Goal: Transaction & Acquisition: Purchase product/service

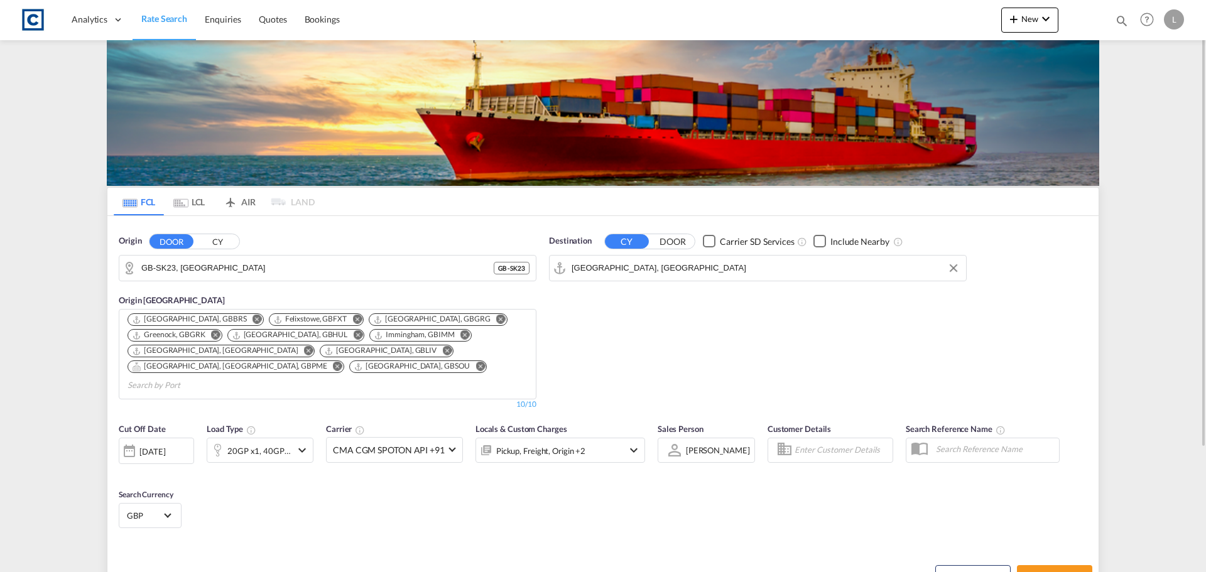
click at [694, 253] on div "Destination CY DOOR Carrier SD Services Include Nearby [GEOGRAPHIC_DATA], [GEOG…" at bounding box center [758, 258] width 418 height 46
click at [694, 255] on div "[GEOGRAPHIC_DATA], CNSHA CNSHA" at bounding box center [758, 268] width 418 height 26
click at [686, 264] on input "[GEOGRAPHIC_DATA], [GEOGRAPHIC_DATA]" at bounding box center [765, 268] width 388 height 19
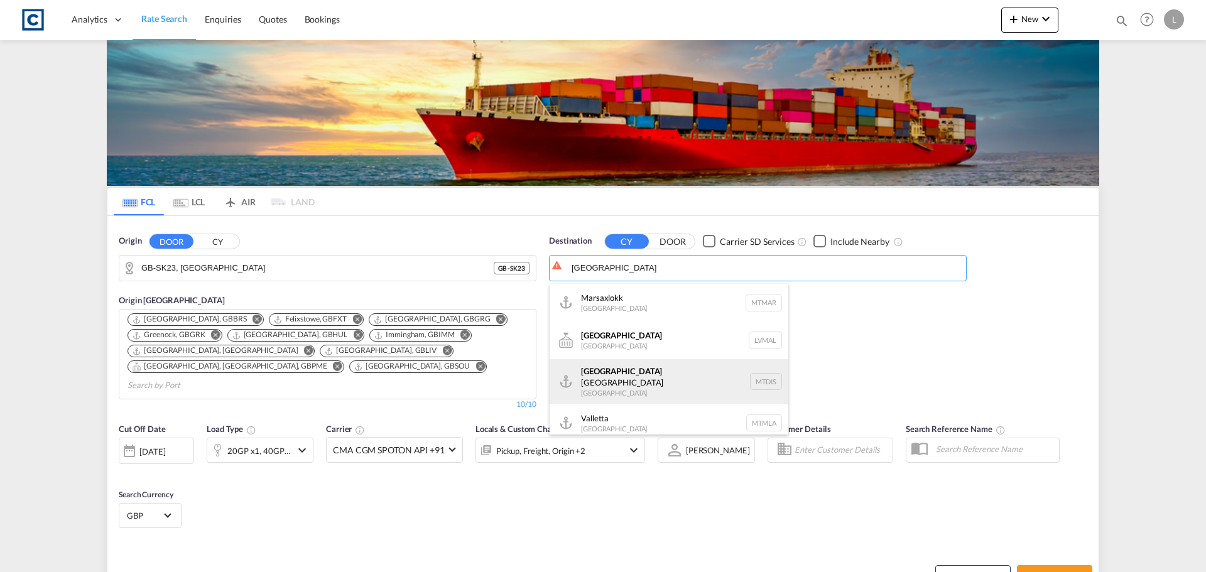
click at [654, 375] on div "[GEOGRAPHIC_DATA] Freeport Distripark [GEOGRAPHIC_DATA] MTDIS" at bounding box center [668, 381] width 239 height 45
type input "[GEOGRAPHIC_DATA] [GEOGRAPHIC_DATA], MTDIS"
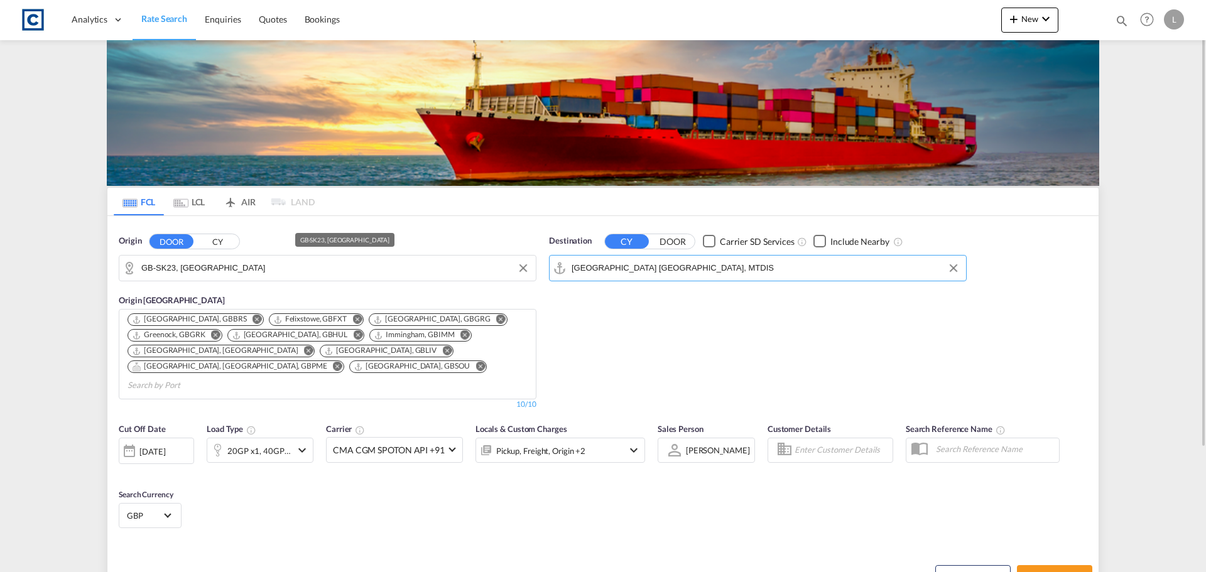
click at [200, 273] on input "GB-SK23, [GEOGRAPHIC_DATA]" at bounding box center [335, 268] width 388 height 19
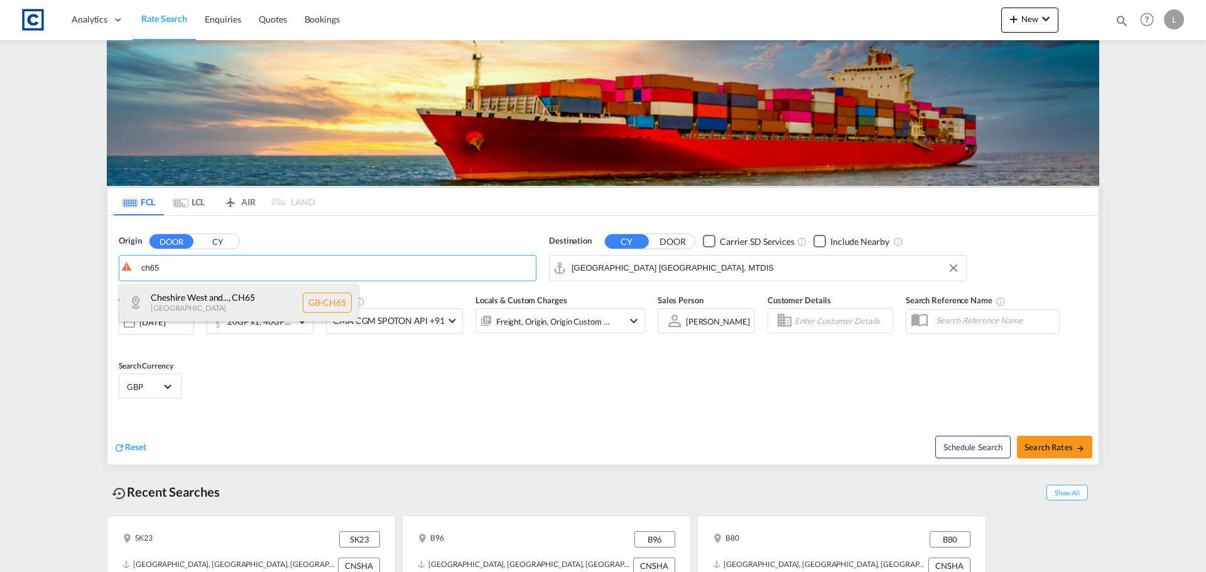
click at [186, 307] on div "Cheshire West and... , CH65 [GEOGRAPHIC_DATA] [GEOGRAPHIC_DATA]-CH65" at bounding box center [238, 303] width 239 height 38
type input "GB-CH65, [GEOGRAPHIC_DATA][PERSON_NAME]"
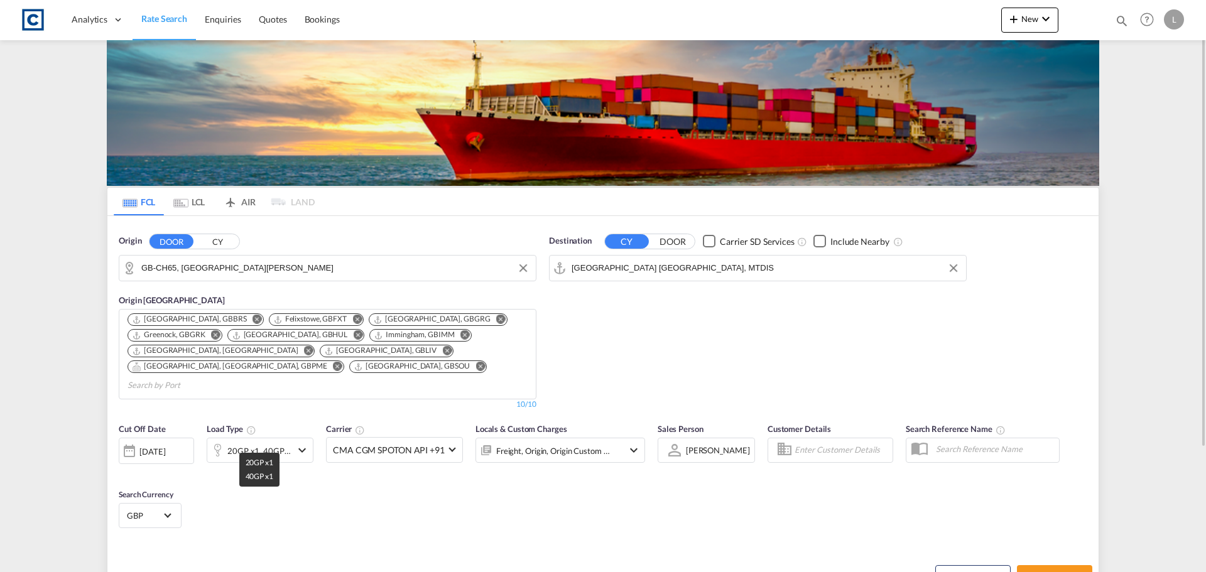
click at [270, 442] on div "20GP x1, 40GP x1" at bounding box center [259, 451] width 64 height 18
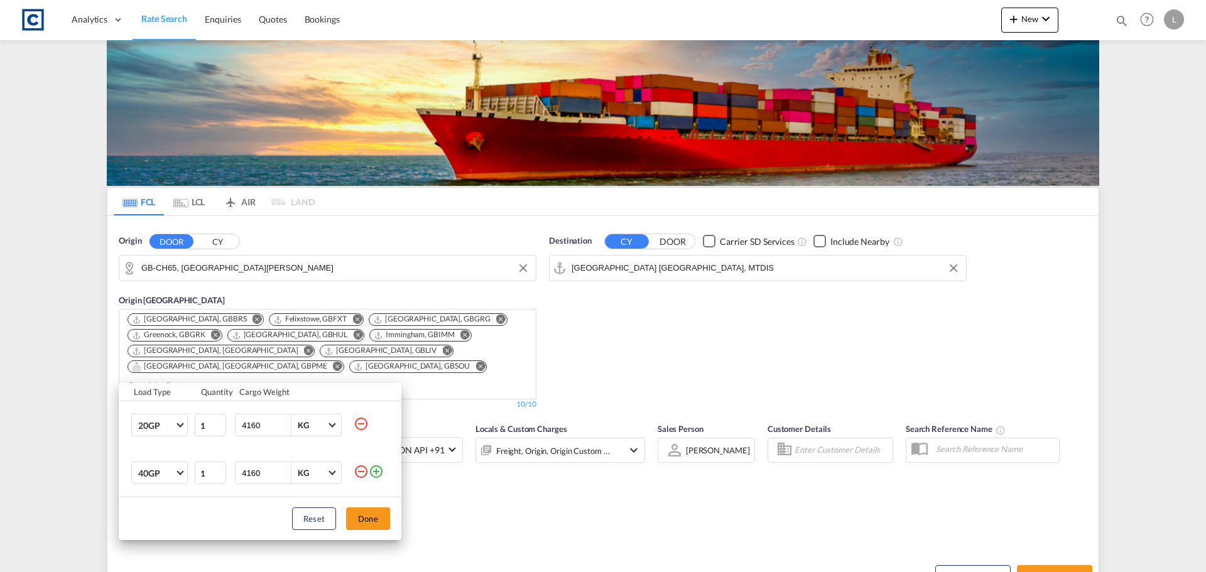
click at [359, 471] on md-icon "icon-minus-circle-outline" at bounding box center [361, 471] width 15 height 15
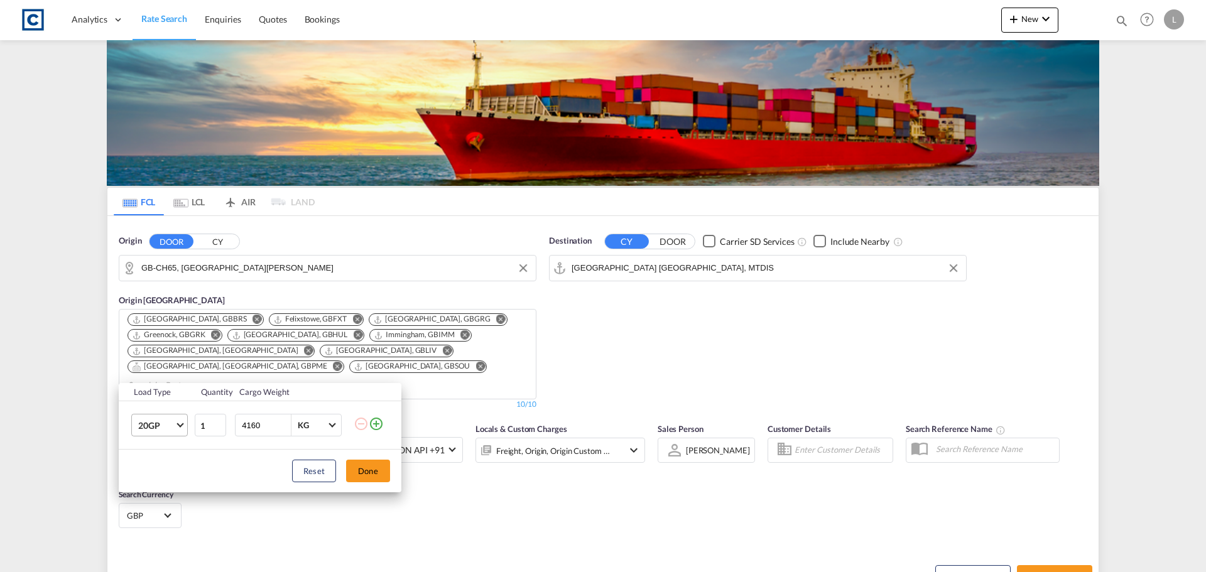
drag, startPoint x: 273, startPoint y: 425, endPoint x: 179, endPoint y: 427, distance: 93.6
click at [179, 427] on tr "20GP 20GP 40GP 40HC 45HC 20RE 40RE 40HR 20OT 40OT 20FR 40FR 40NR 20NR 45S 20TK …" at bounding box center [260, 425] width 283 height 48
type input "18000"
click at [381, 469] on button "Done" at bounding box center [368, 471] width 44 height 23
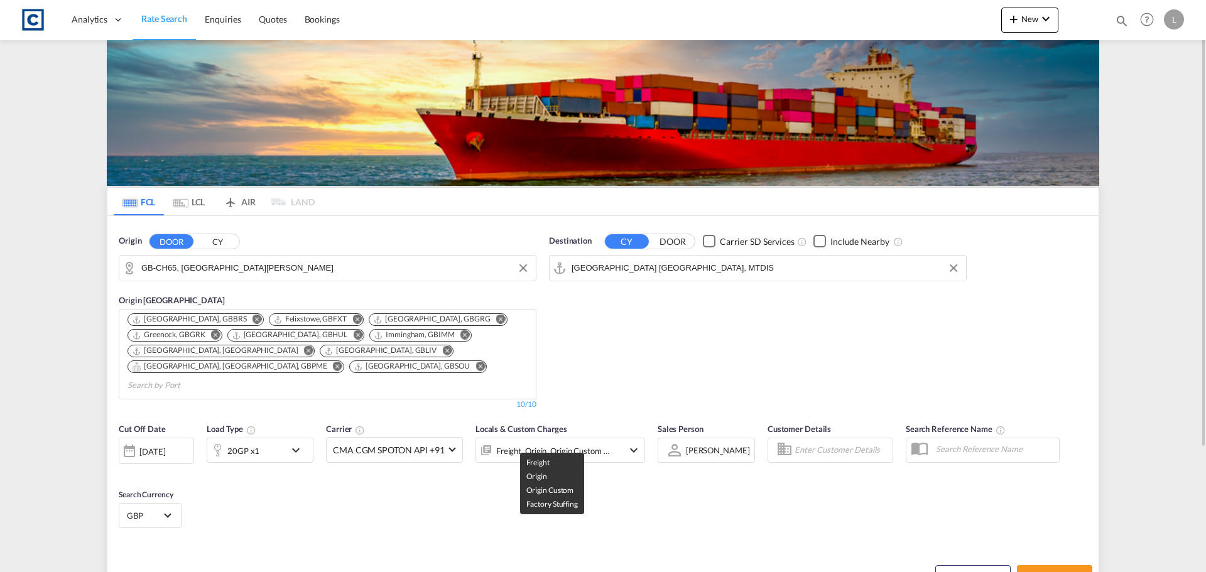
click at [586, 442] on div "Freight, Origin, Origin Custom +1" at bounding box center [553, 451] width 114 height 18
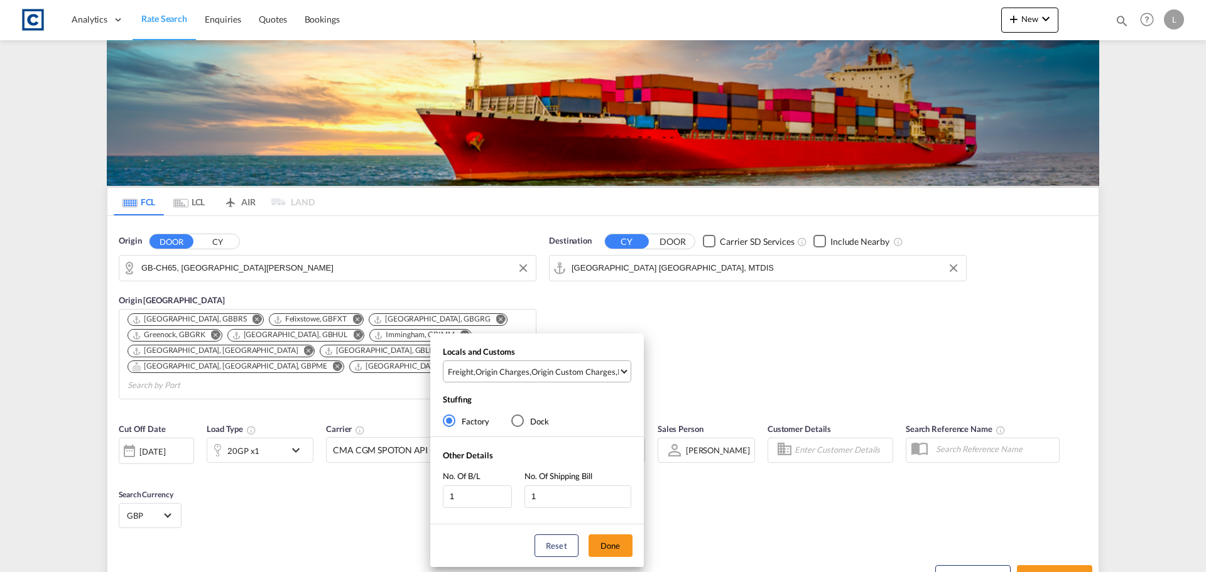
click at [591, 370] on div "Origin Custom Charges" at bounding box center [573, 371] width 84 height 11
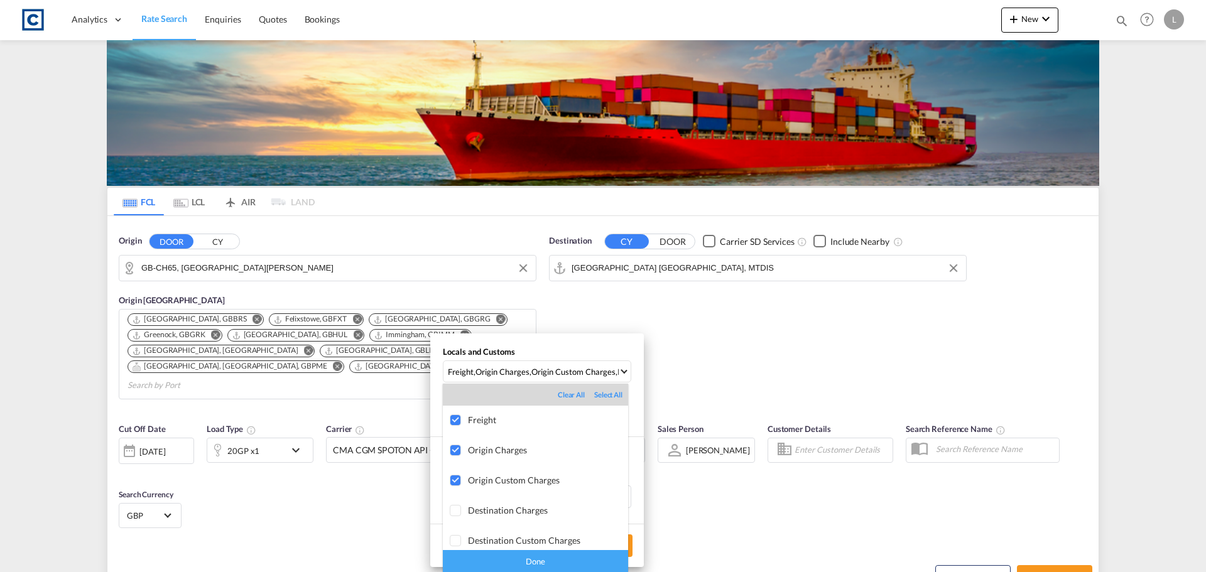
click at [558, 562] on div "Done" at bounding box center [535, 561] width 185 height 22
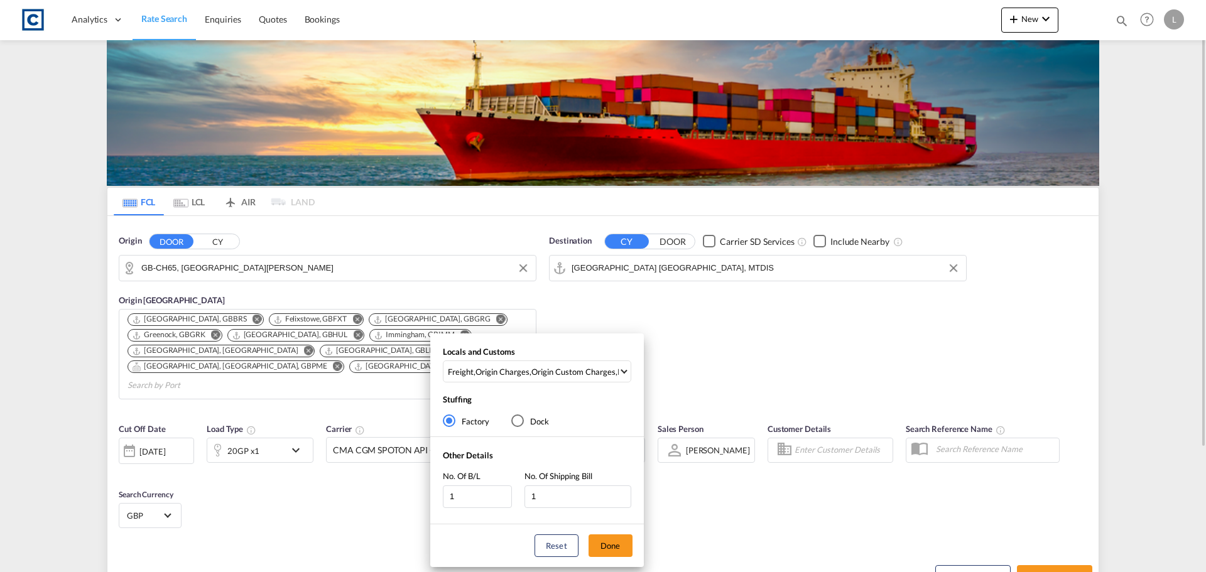
drag, startPoint x: 614, startPoint y: 540, endPoint x: 622, endPoint y: 540, distance: 7.5
click at [615, 540] on button "Done" at bounding box center [610, 545] width 44 height 23
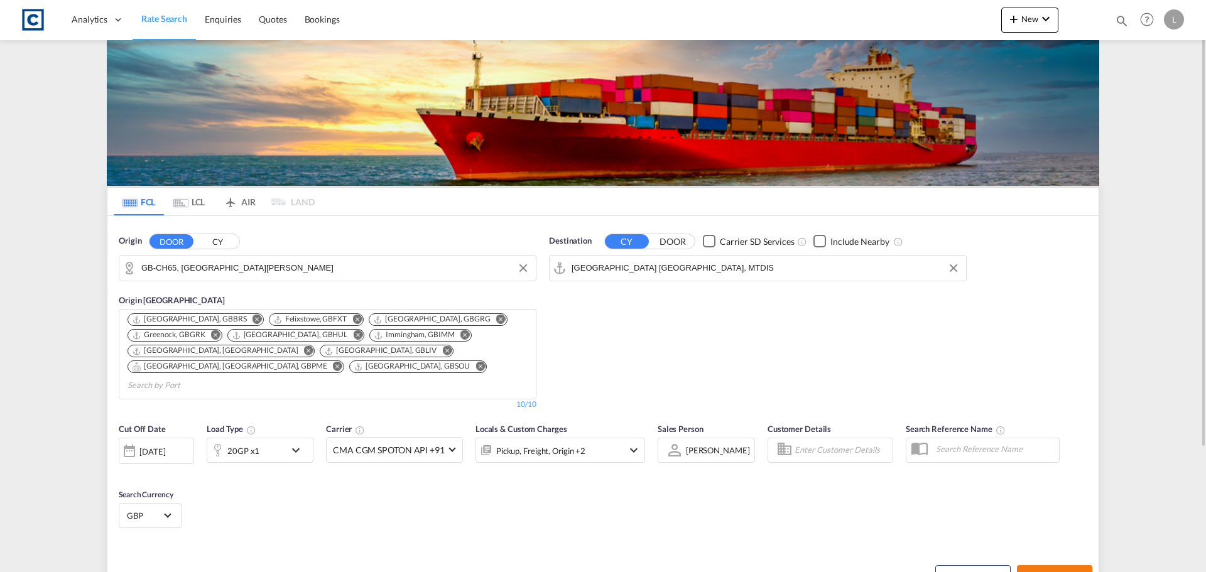
click at [1062, 569] on button "Search Rates" at bounding box center [1054, 576] width 75 height 23
type input "CH65 to MTDIS / [DATE]"
